Goal: Information Seeking & Learning: Learn about a topic

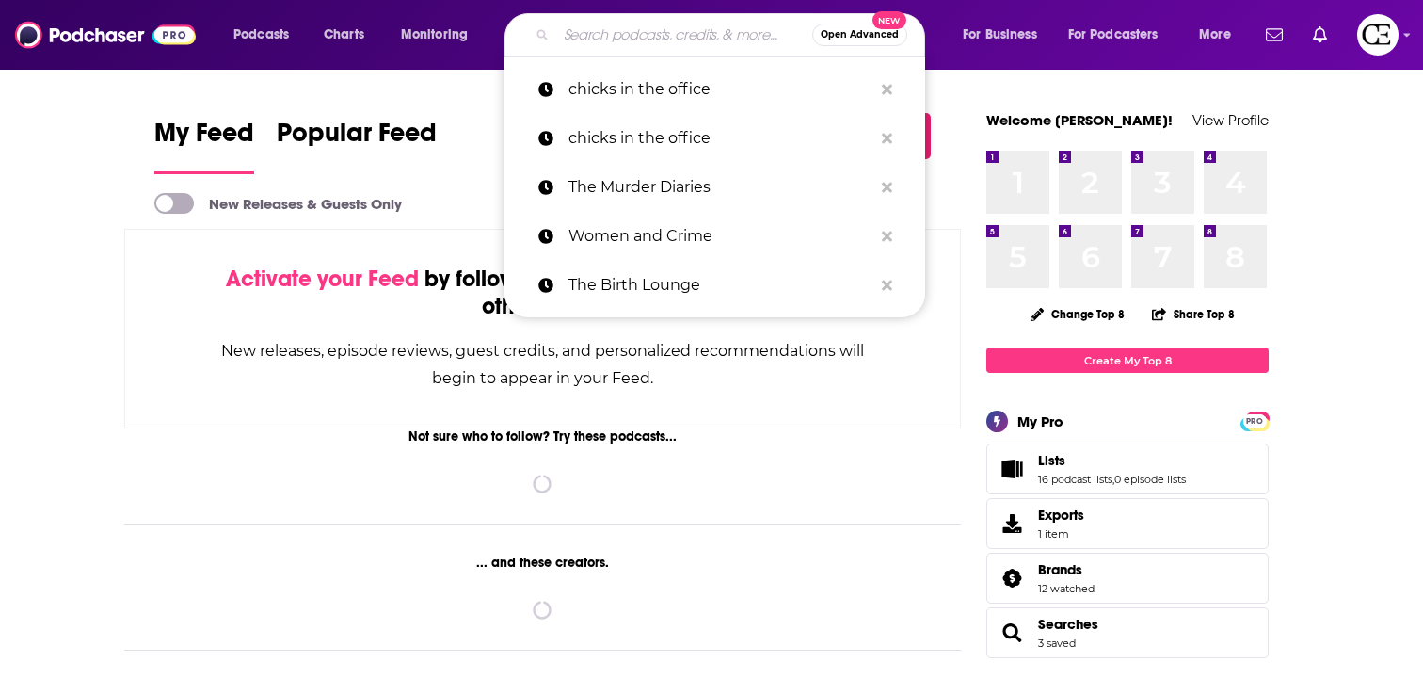
click at [695, 37] on input "Search podcasts, credits, & more..." at bounding box center [684, 35] width 256 height 30
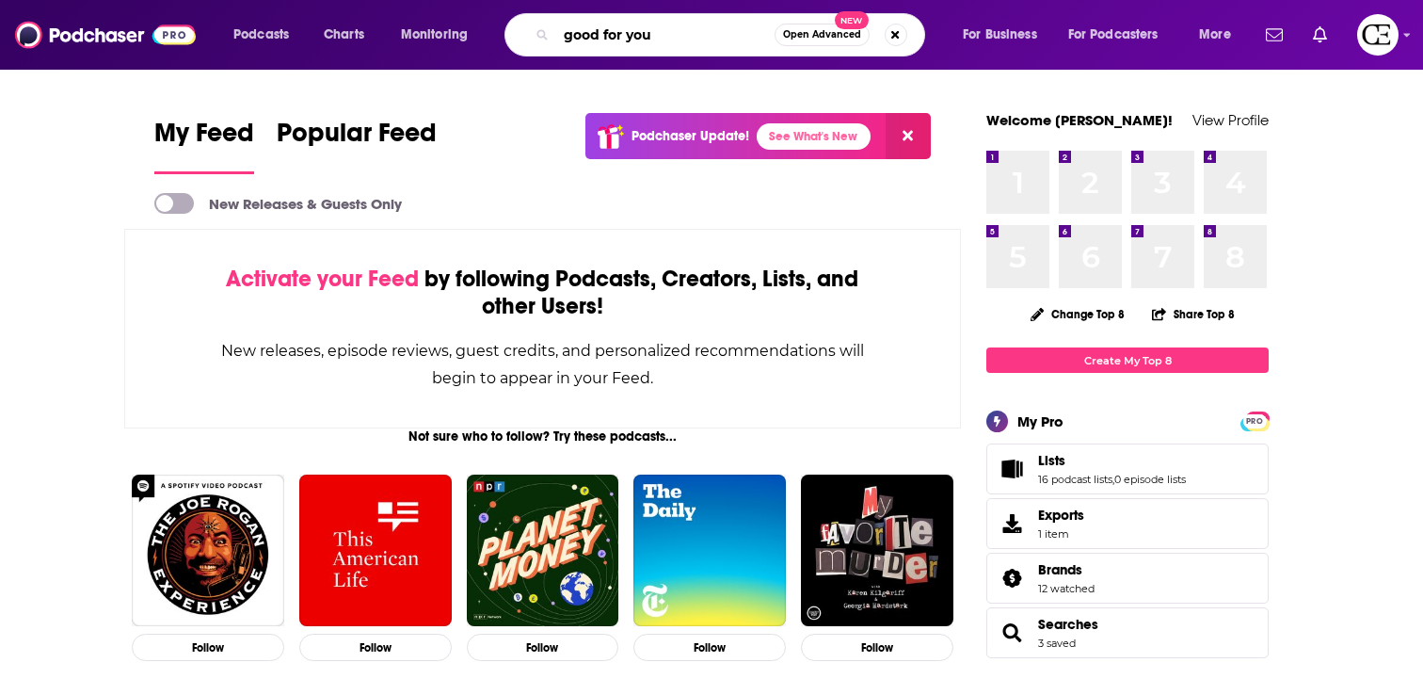
type input "good for you"
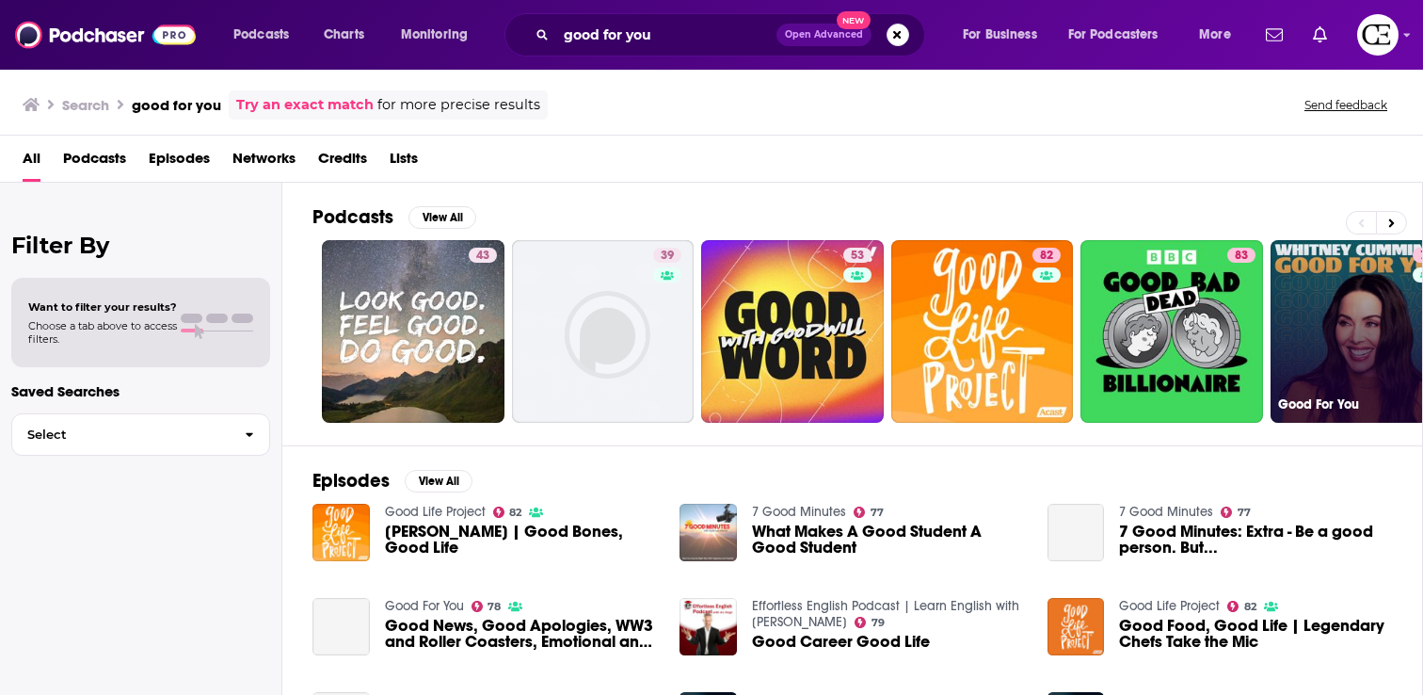
click at [1303, 275] on link "78 Good For You" at bounding box center [1361, 331] width 183 height 183
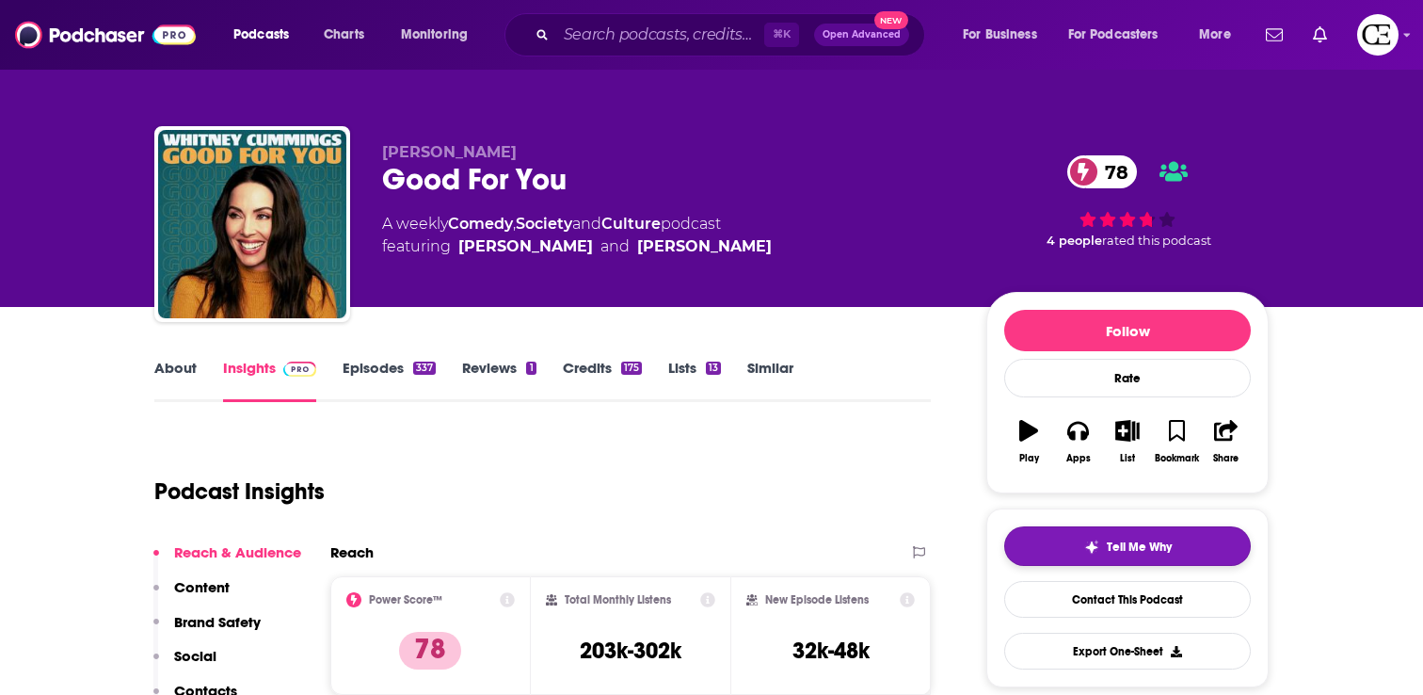
click at [1097, 543] on img "button" at bounding box center [1091, 546] width 15 height 15
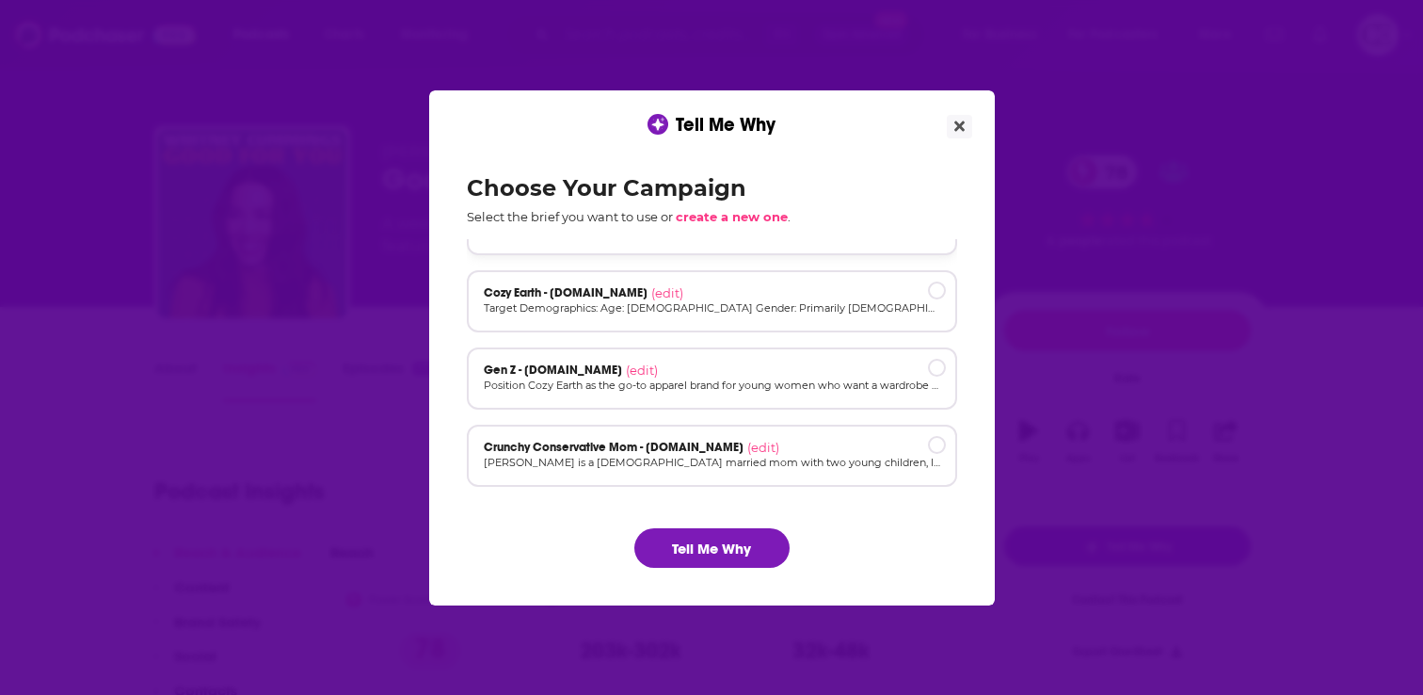
scroll to position [127, 0]
click at [720, 365] on div "Gen Z - [DOMAIN_NAME] (edit)" at bounding box center [712, 366] width 456 height 15
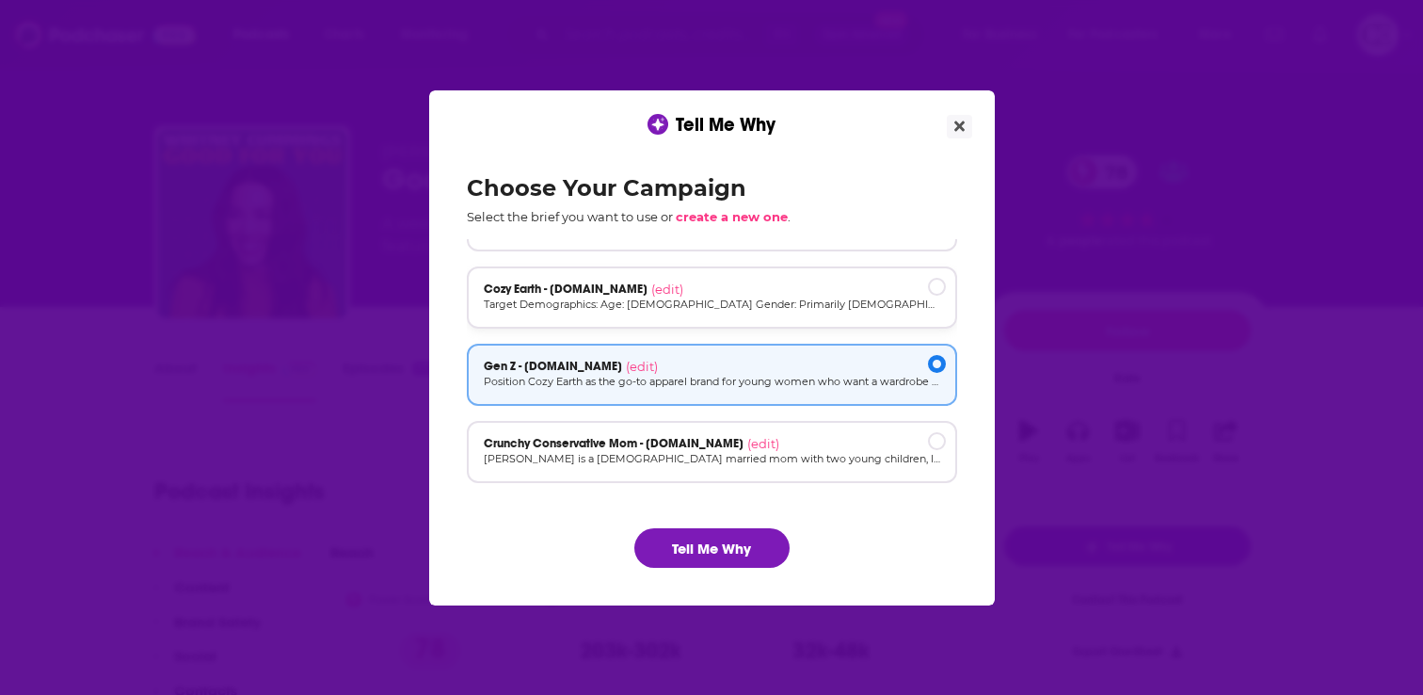
click at [788, 299] on p "Target Demographics: Age: [DEMOGRAPHIC_DATA] Gender: Primarily [DEMOGRAPHIC_DAT…" at bounding box center [712, 304] width 456 height 16
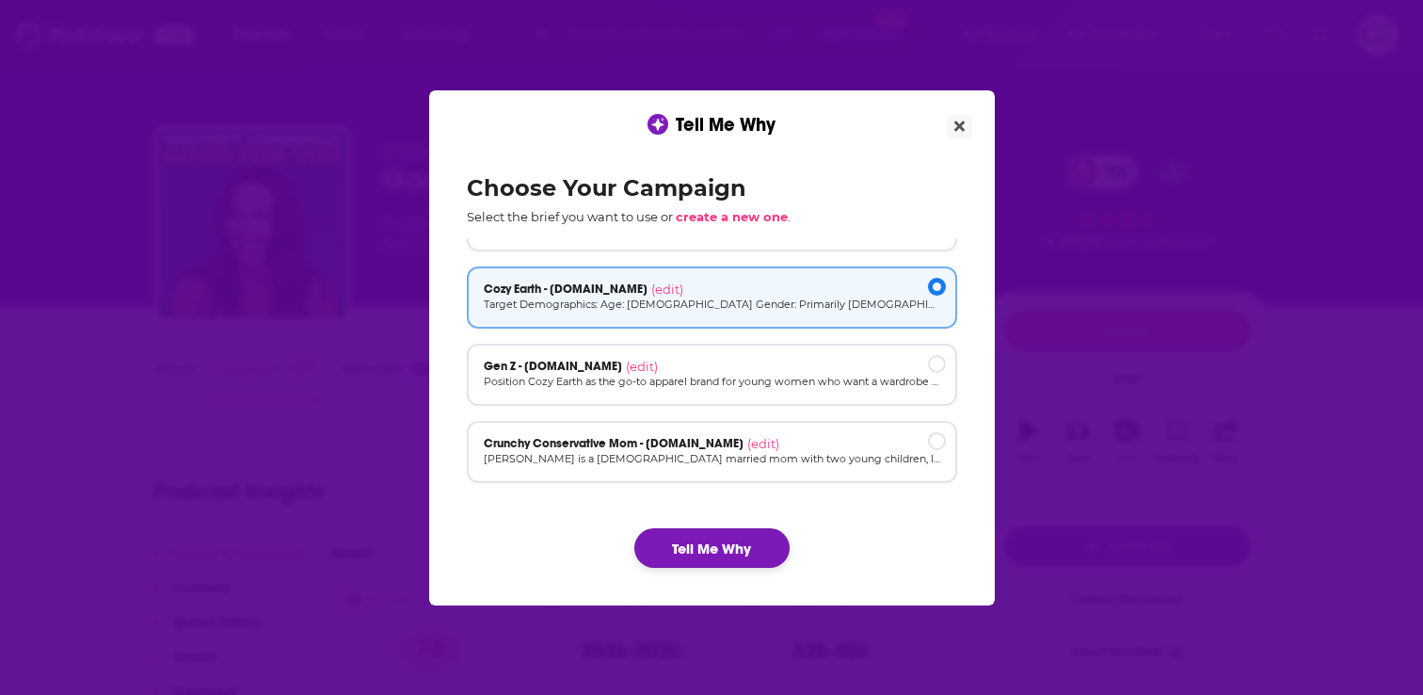
click at [711, 542] on button "Tell Me Why" at bounding box center [711, 548] width 155 height 40
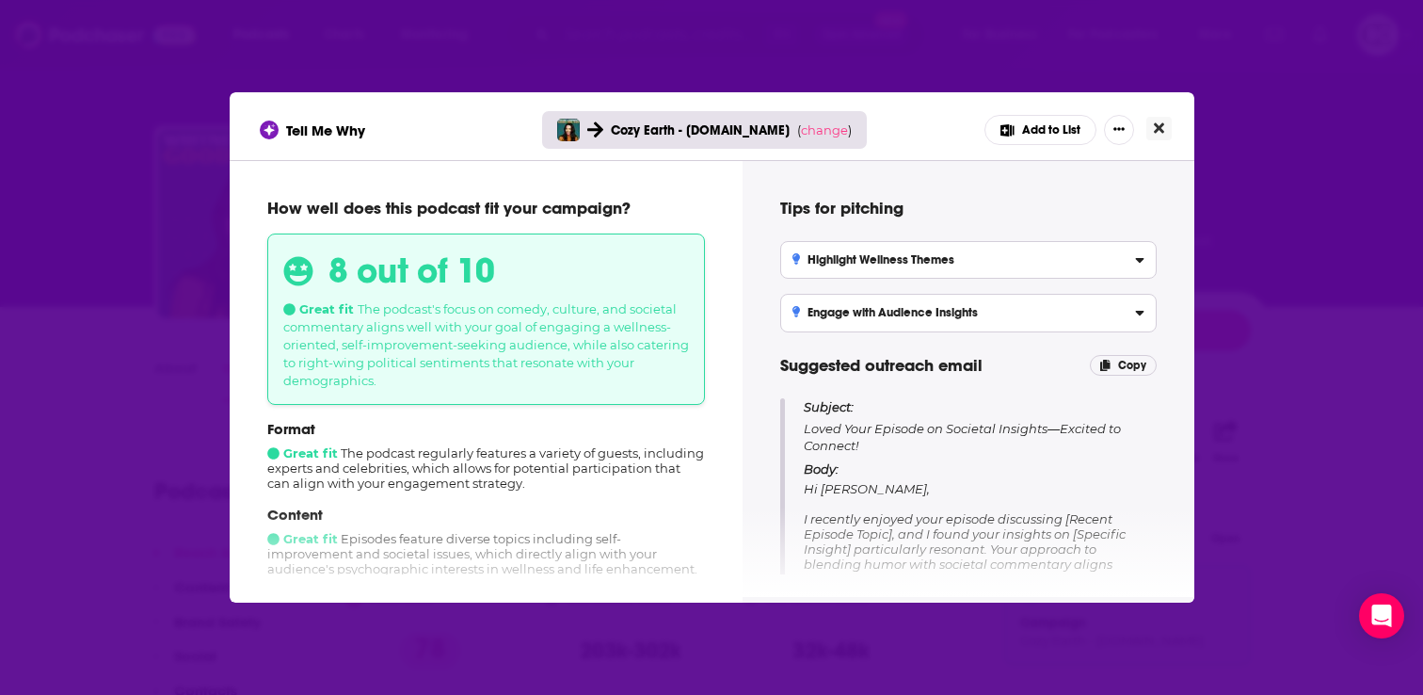
click at [1158, 131] on icon "Close" at bounding box center [1159, 128] width 10 height 10
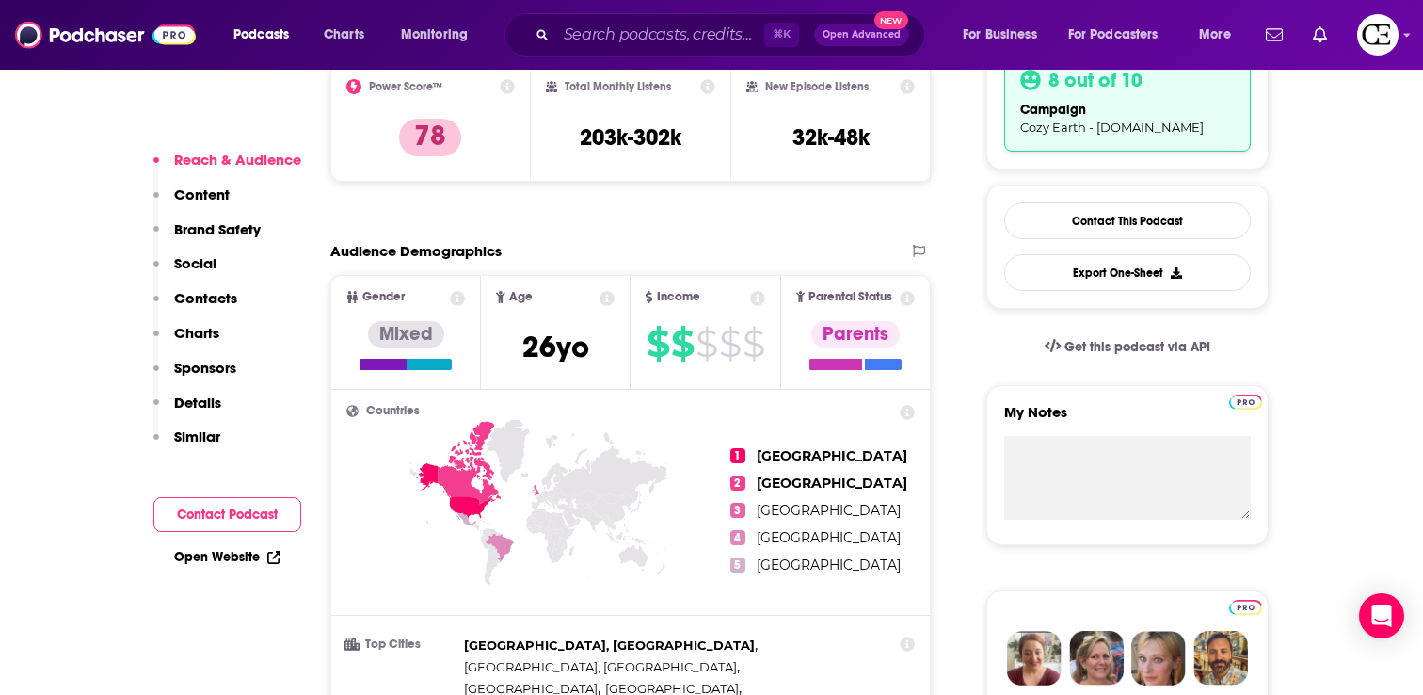
scroll to position [517, 0]
